Goal: Transaction & Acquisition: Purchase product/service

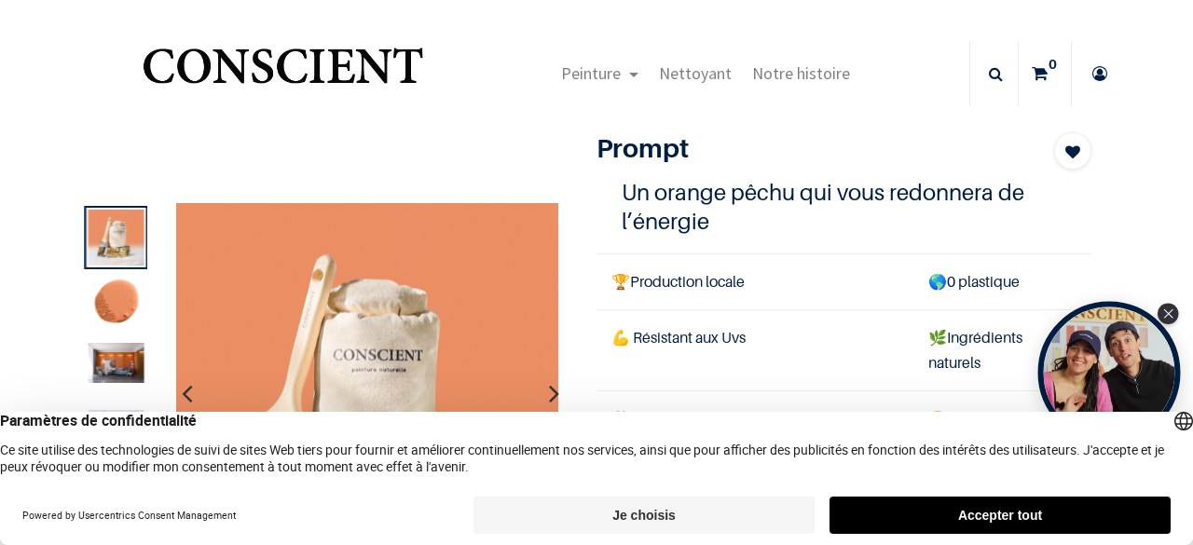
scroll to position [25, 0]
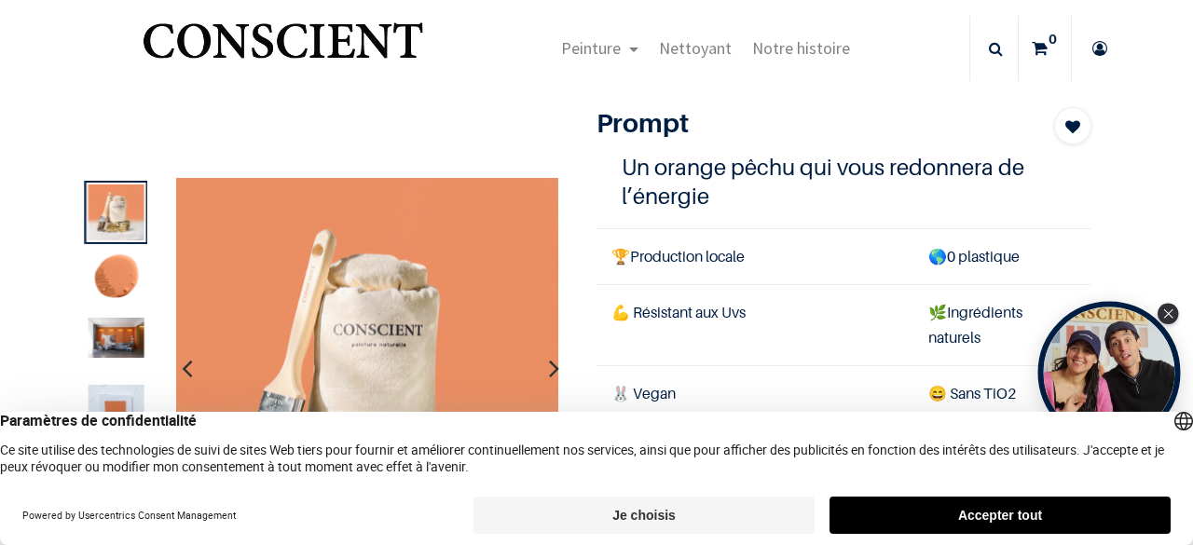
click at [1158, 308] on div "Open Tolstoy widget" at bounding box center [1168, 314] width 21 height 21
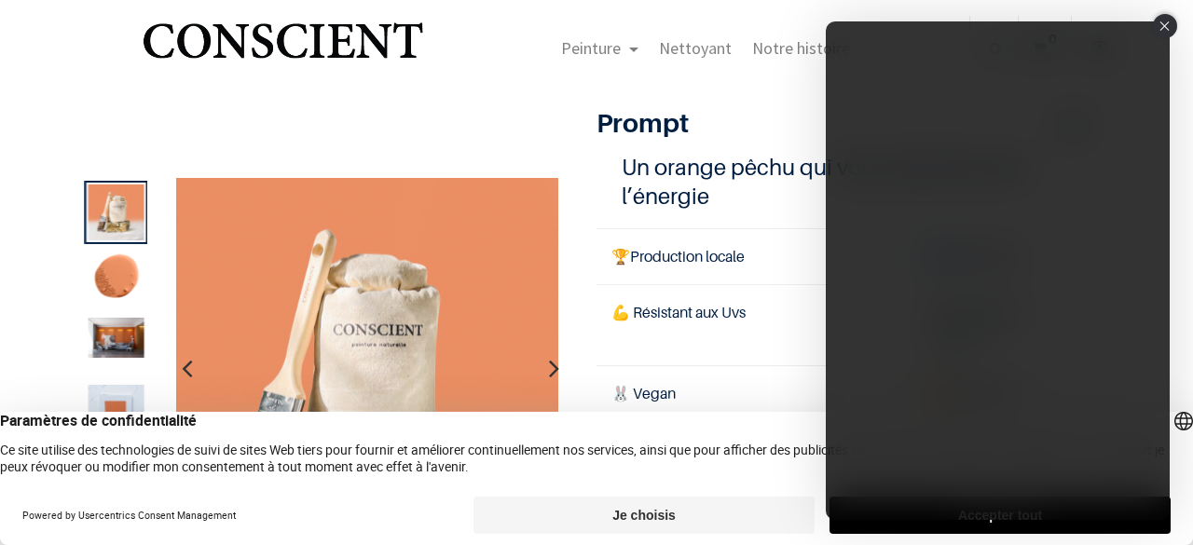
click at [1156, 25] on div "Close" at bounding box center [1165, 26] width 24 height 24
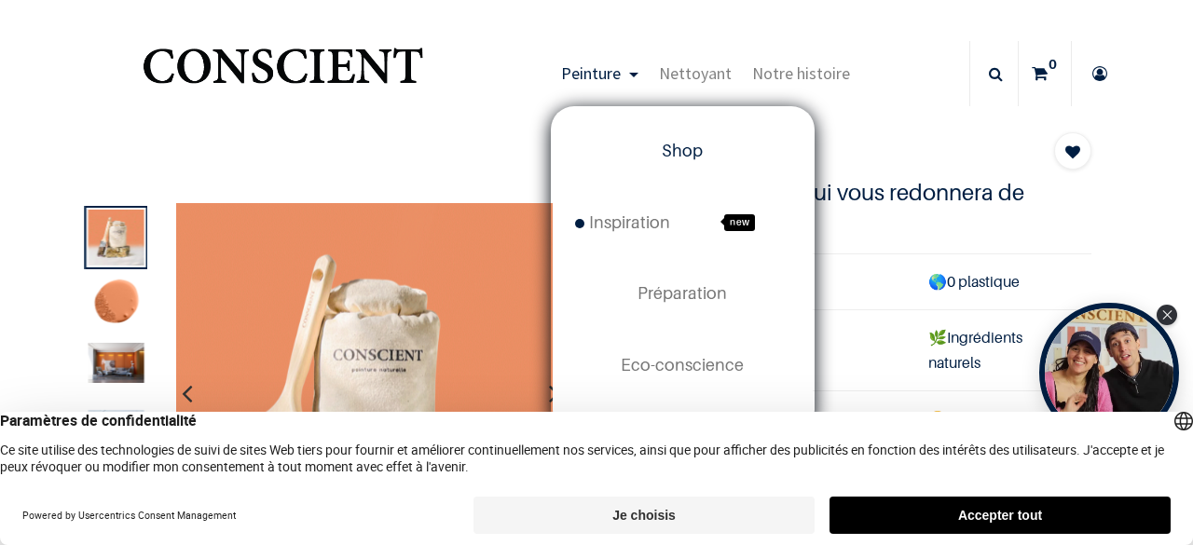
click at [669, 144] on span "Shop" at bounding box center [682, 151] width 41 height 20
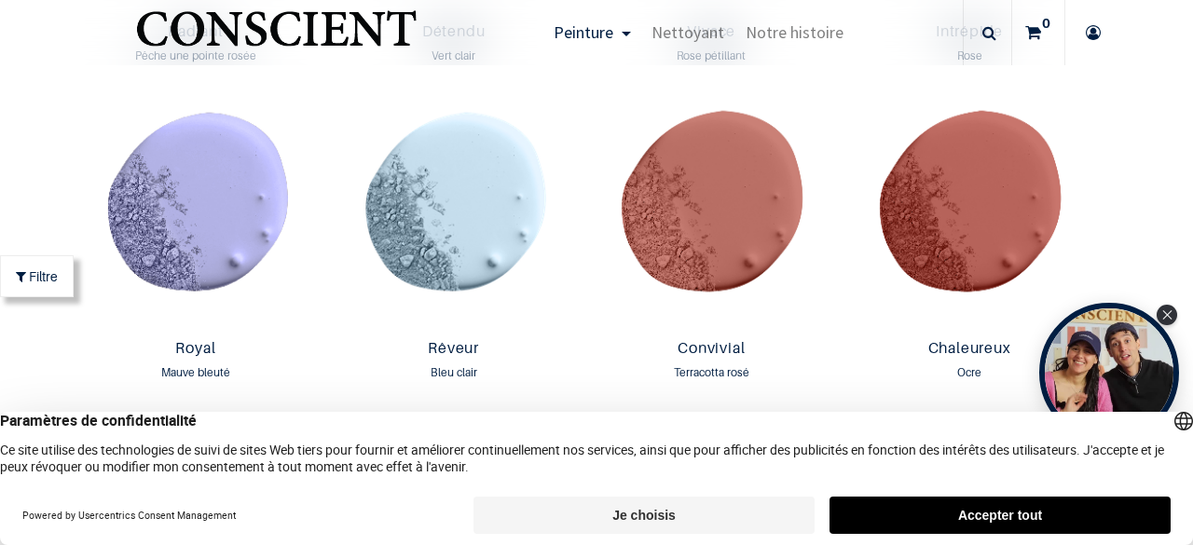
scroll to position [2205, 0]
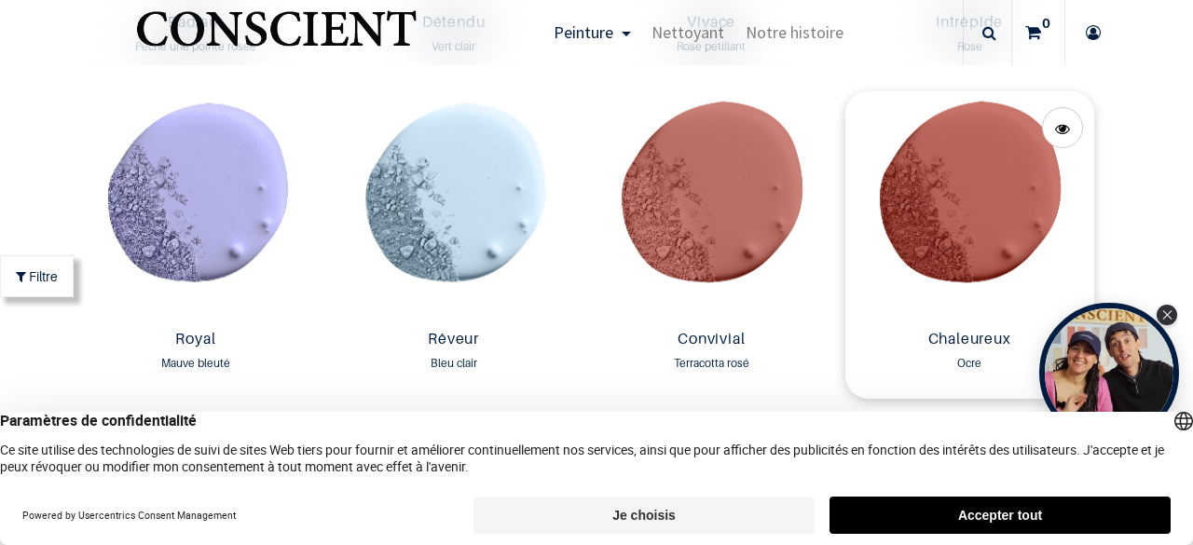
click at [923, 215] on img at bounding box center [969, 206] width 249 height 231
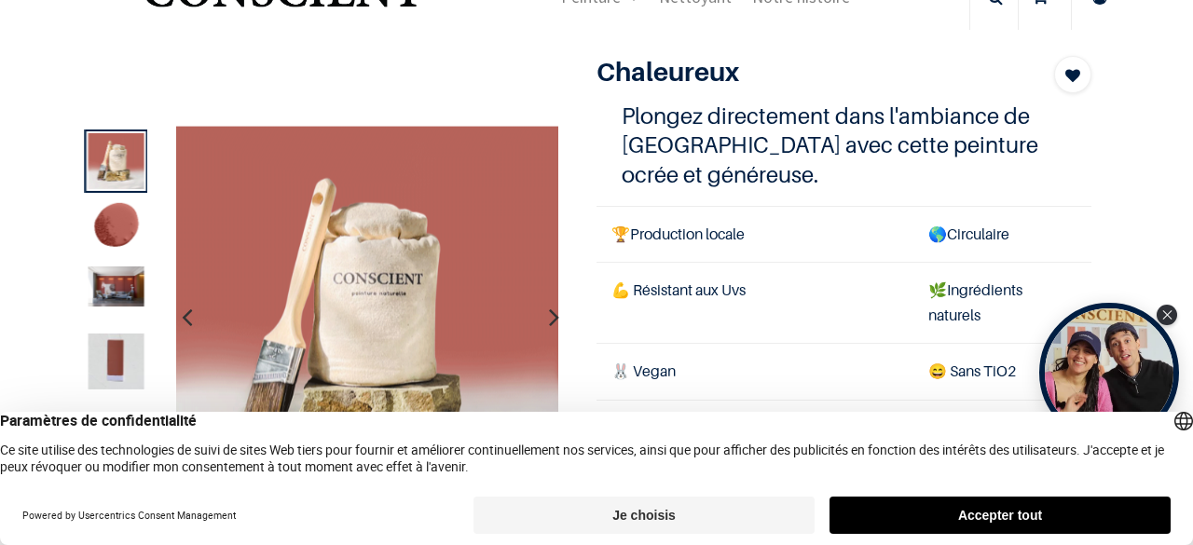
scroll to position [48, 0]
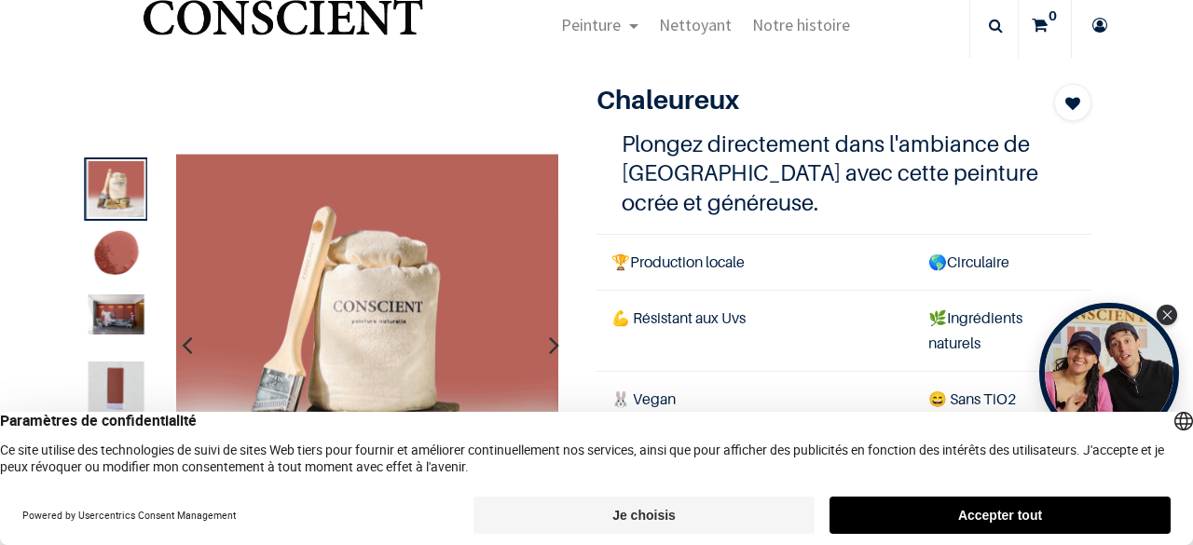
click at [651, 515] on button "Je choisis" at bounding box center [643, 515] width 341 height 37
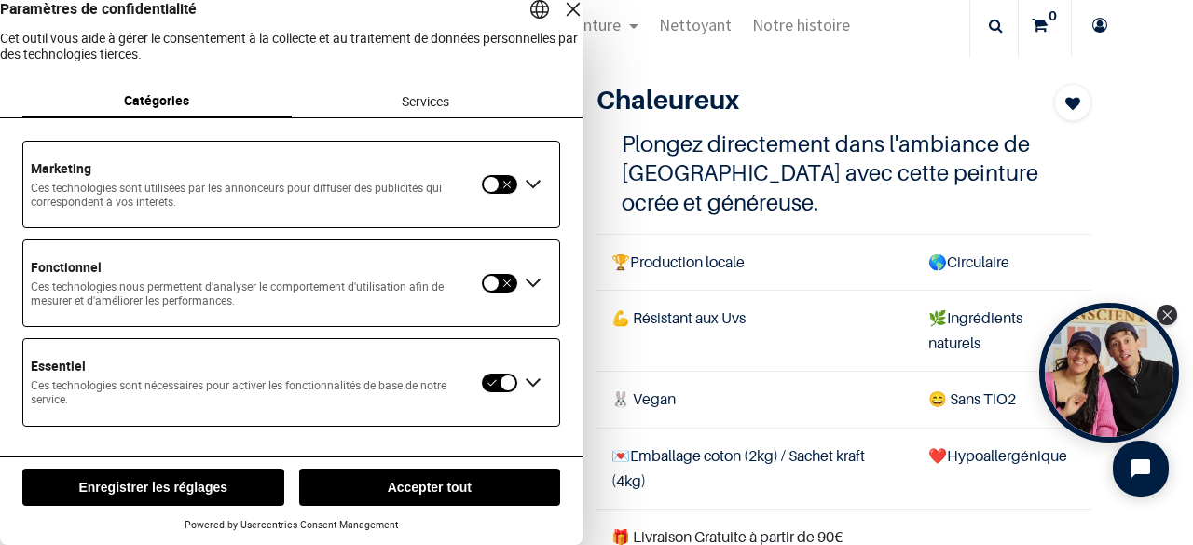
click at [156, 490] on button "Enregistrer les réglages" at bounding box center [153, 487] width 262 height 37
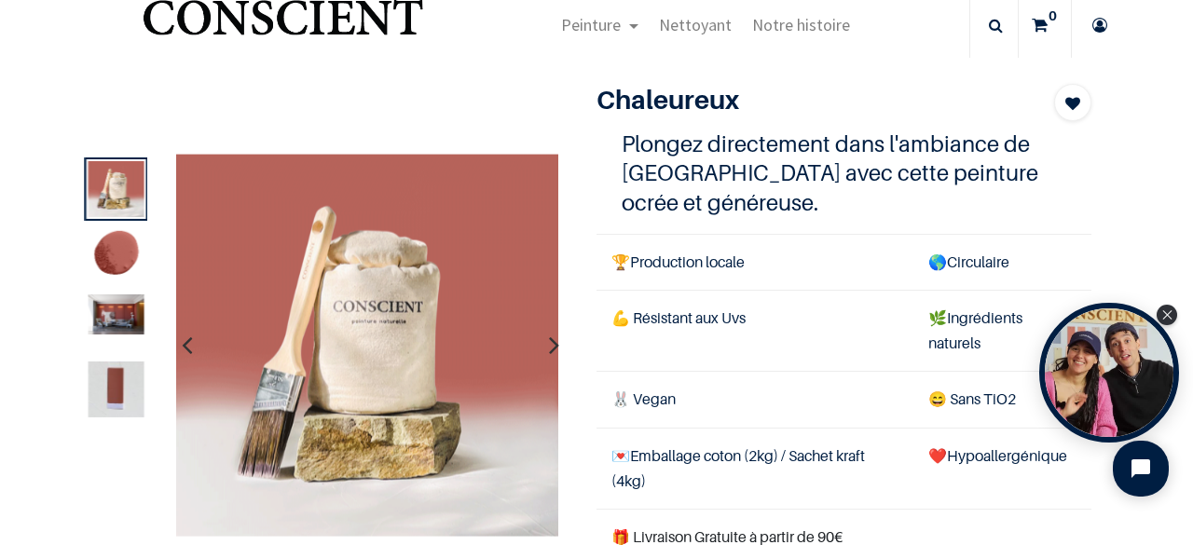
click at [103, 257] on img at bounding box center [116, 256] width 56 height 56
